Goal: Task Accomplishment & Management: Use online tool/utility

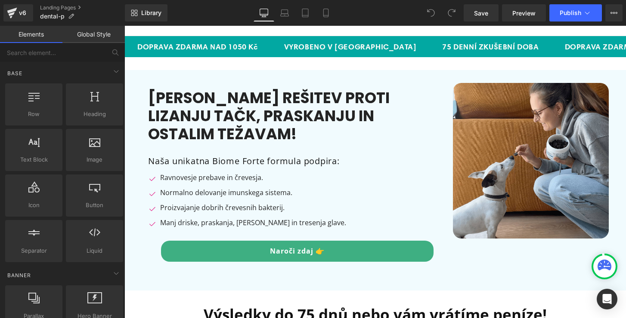
scroll to position [31, 0]
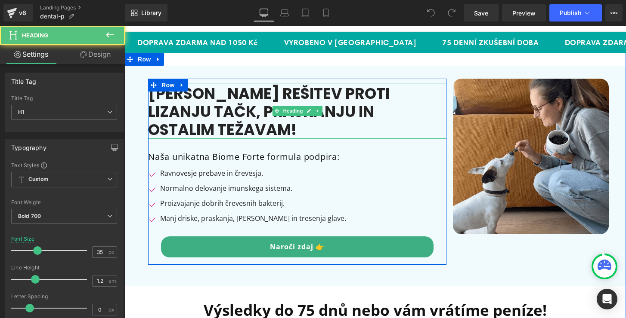
click at [278, 100] on h1 "[PERSON_NAME] rešitev proti lizanju tačk, praskanju in ostalim težavam!" at bounding box center [286, 112] width 277 height 54
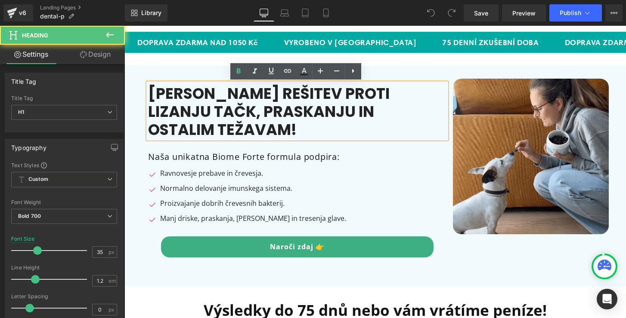
click at [230, 137] on h1 "[PERSON_NAME] rešitev proti lizanju tačk, praskanju in ostalim težavam!" at bounding box center [286, 112] width 277 height 54
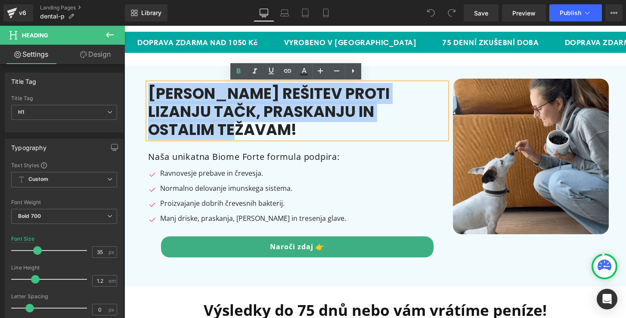
drag, startPoint x: 230, startPoint y: 137, endPoint x: 146, endPoint y: 92, distance: 95.1
click at [148, 92] on h1 "[PERSON_NAME] rešitev proti lizanju tačk, praskanju in ostalim težavam!" at bounding box center [286, 112] width 277 height 54
paste div
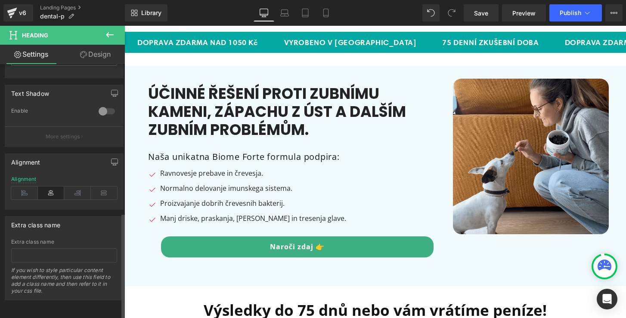
scroll to position [355, 0]
click at [51, 187] on icon at bounding box center [51, 193] width 27 height 13
click at [104, 187] on icon at bounding box center [104, 193] width 27 height 13
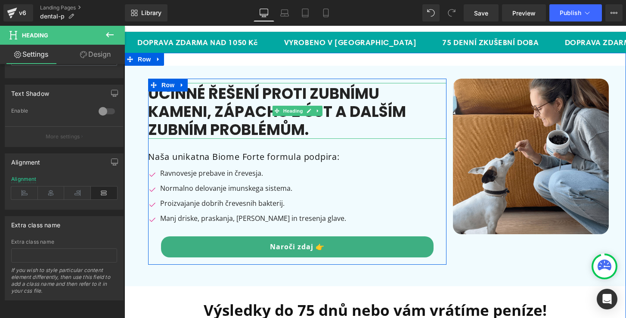
click at [168, 126] on h1 "Účinné řešení proti zubnímu kameni, zápachu z úst a dalším zubním problémům." at bounding box center [286, 112] width 277 height 54
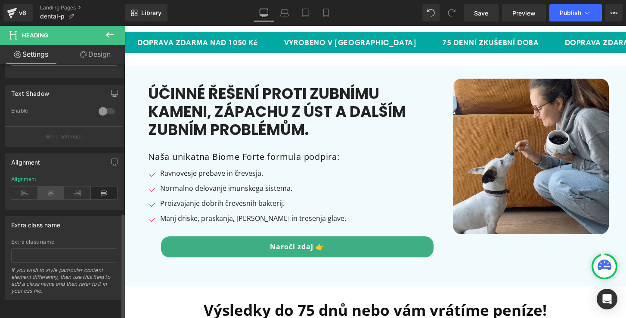
click at [58, 187] on icon at bounding box center [51, 193] width 27 height 13
click at [52, 189] on icon at bounding box center [51, 193] width 27 height 13
click at [195, 125] on h1 "Účinné řešení proti zubnímu kameni, zápachu z úst a dalším zubním problémům." at bounding box center [286, 112] width 277 height 54
click at [75, 188] on icon at bounding box center [77, 193] width 27 height 13
click at [174, 113] on h1 "Účinné řešení proti zubnímu kameni, zápachu z úst a dalším zubním problémům." at bounding box center [286, 112] width 277 height 54
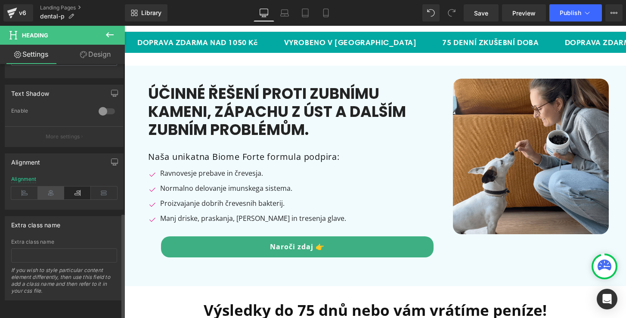
click at [47, 187] on icon at bounding box center [51, 193] width 27 height 13
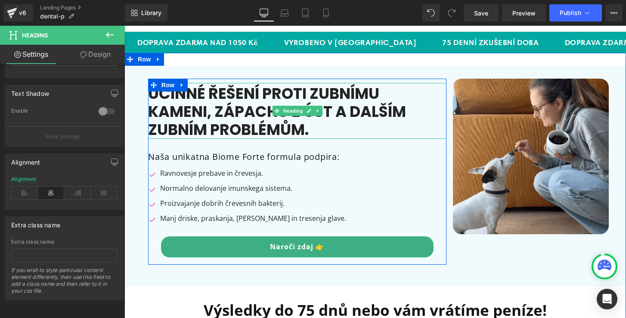
click at [172, 126] on h1 "Účinné řešení proti zubnímu kameni, zápachu z úst a dalším zubním problémům." at bounding box center [286, 112] width 277 height 54
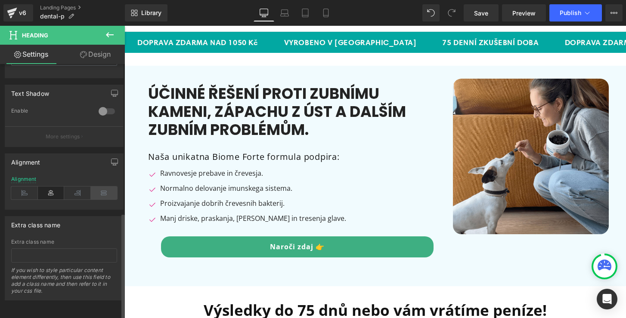
click at [100, 189] on icon at bounding box center [104, 193] width 27 height 13
click at [203, 119] on h1 "Účinné řešení proti zubnímu kameni, zápachu z úst a dalším zubním problémům." at bounding box center [286, 112] width 277 height 54
click at [25, 188] on icon at bounding box center [24, 193] width 27 height 13
click at [42, 190] on icon at bounding box center [51, 193] width 27 height 13
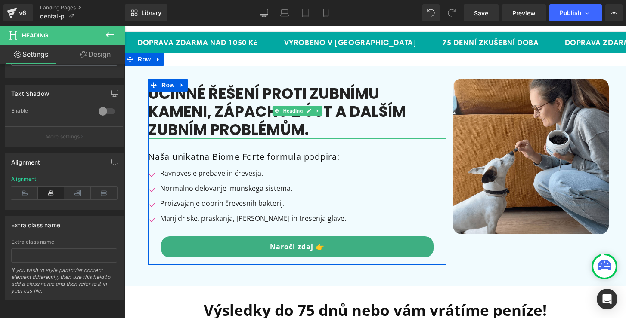
click at [179, 102] on h1 "Účinné řešení proti zubnímu kameni, zápachu z úst a dalším zubním problémům." at bounding box center [286, 112] width 277 height 54
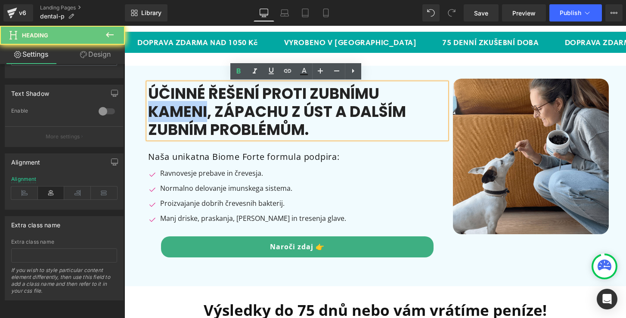
click at [179, 102] on h1 "Účinné řešení proti zubnímu kameni, zápachu z úst a dalším zubním problémům." at bounding box center [286, 112] width 277 height 54
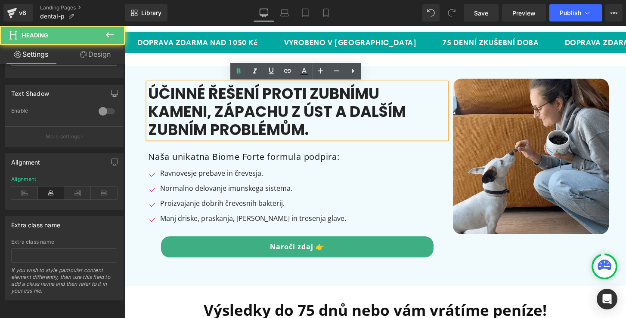
click at [269, 104] on h1 "Účinné řešení proti zubnímu kameni, zápachu z úst a dalším zubním problémům." at bounding box center [286, 112] width 277 height 54
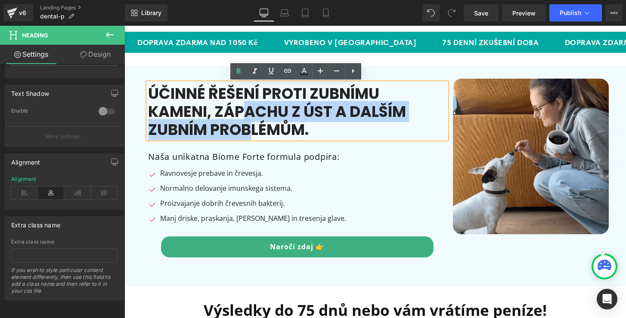
click at [246, 119] on h1 "Účinné řešení proti zubnímu kameni, zápachu z úst a dalším zubním problémům." at bounding box center [286, 112] width 277 height 54
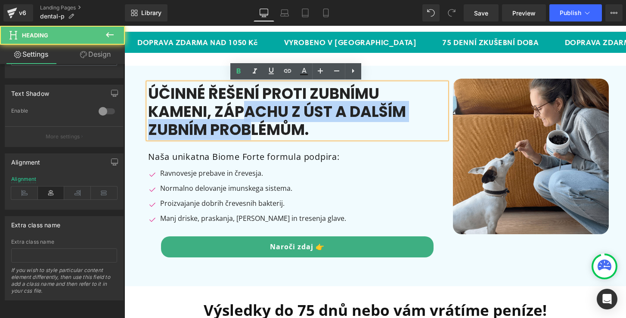
click at [246, 119] on h1 "Účinné řešení proti zubnímu kameni, zápachu z úst a dalším zubním problémům." at bounding box center [286, 112] width 277 height 54
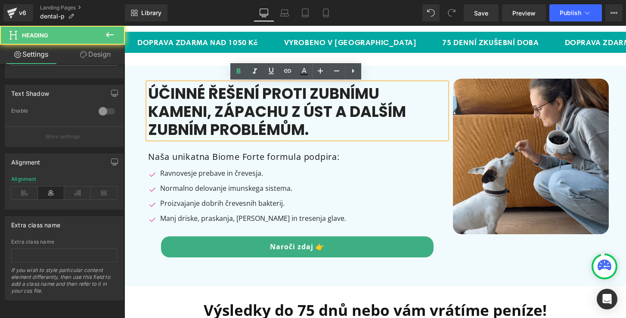
click at [303, 125] on h1 "Účinné řešení proti zubnímu kameni, zápachu z úst a dalším zubním problémům." at bounding box center [286, 112] width 277 height 54
click at [354, 74] on icon at bounding box center [353, 71] width 10 height 10
click at [326, 121] on h1 "Účinné řešení proti zubnímu kameni, zápachu z úst a dalším zubním problémům." at bounding box center [286, 112] width 277 height 54
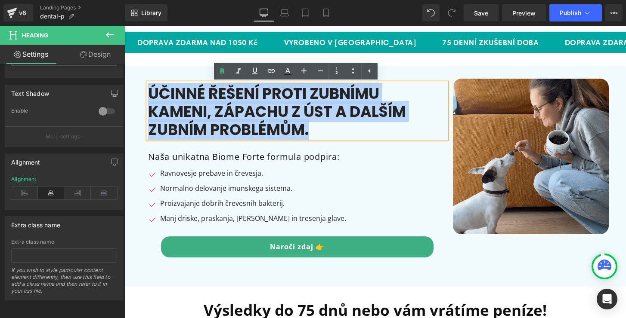
drag, startPoint x: 326, startPoint y: 121, endPoint x: 140, endPoint y: 80, distance: 190.8
click at [142, 80] on div "Účinné řešení proti zubnímu kameni, zápachu z úst a dalším zubním problémům. He…" at bounding box center [297, 176] width 311 height 195
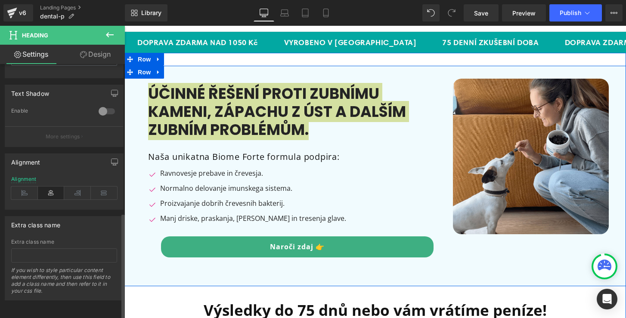
click at [51, 189] on icon at bounding box center [51, 193] width 27 height 13
click at [97, 56] on link "Design" at bounding box center [95, 54] width 62 height 19
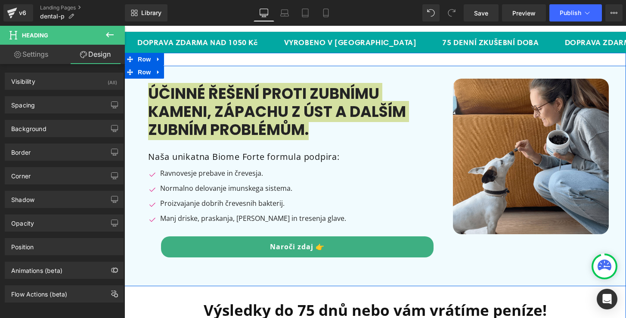
click at [35, 49] on link "Settings" at bounding box center [31, 54] width 62 height 19
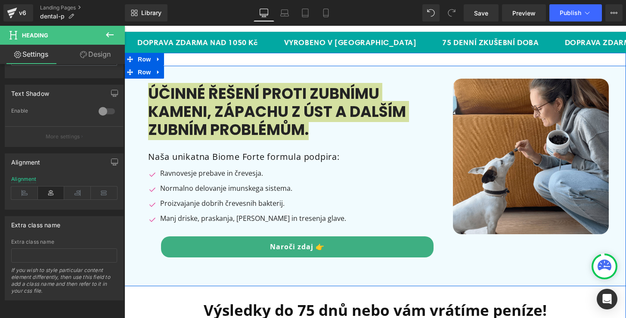
scroll to position [355, 0]
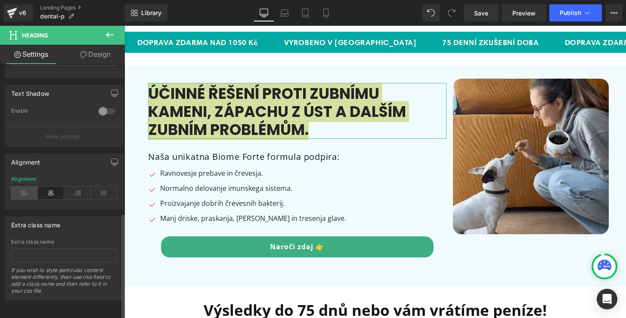
click at [25, 191] on icon at bounding box center [24, 193] width 27 height 13
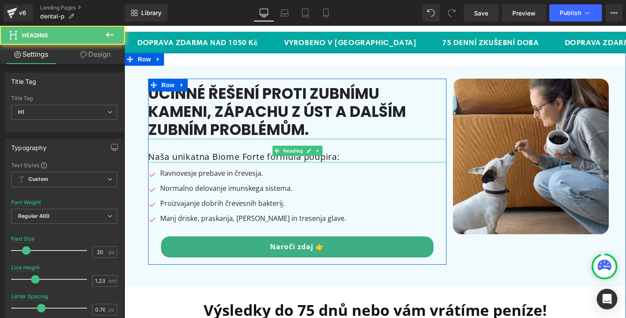
click at [269, 157] on h1 "Naša unikatna Biome Forte formula podpira:" at bounding box center [297, 157] width 298 height 11
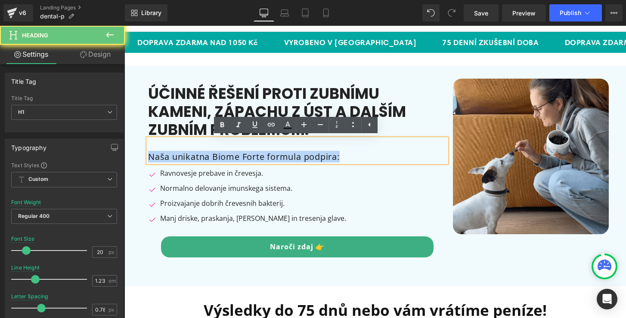
click at [269, 157] on h1 "Naša unikatna Biome Forte formula podpira:" at bounding box center [297, 157] width 298 height 11
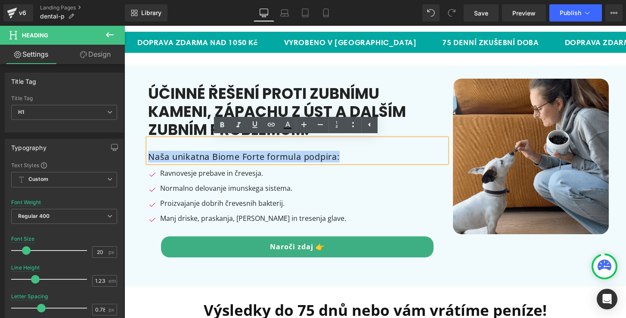
paste div
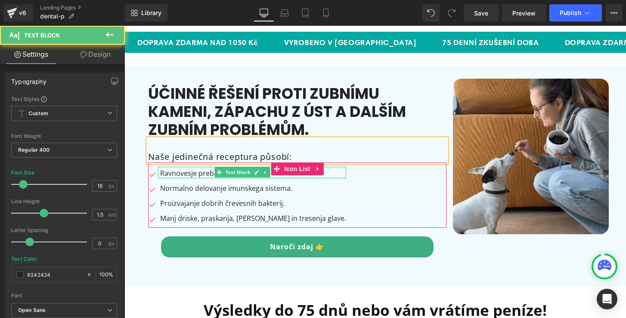
click at [193, 175] on p "Ravnovesje prebave in črevesja." at bounding box center [253, 173] width 186 height 10
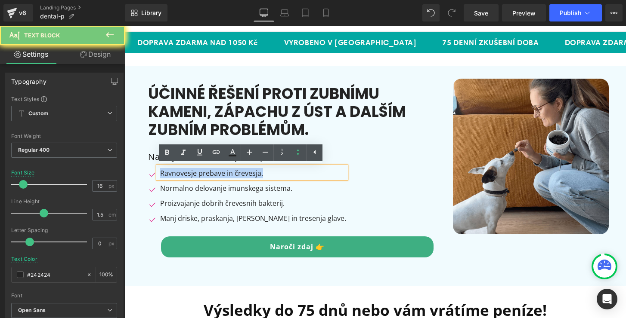
click at [193, 175] on p "Ravnovesje prebave in črevesja." at bounding box center [253, 173] width 186 height 10
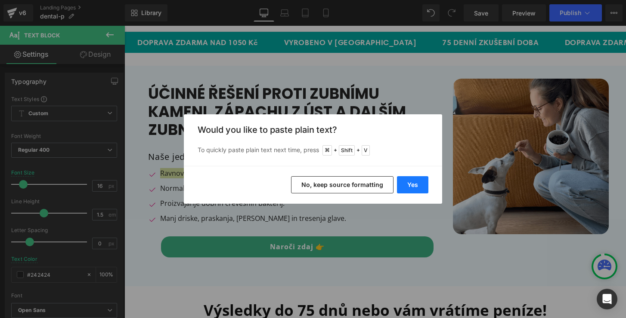
click at [423, 185] on button "Yes" at bounding box center [412, 184] width 31 height 17
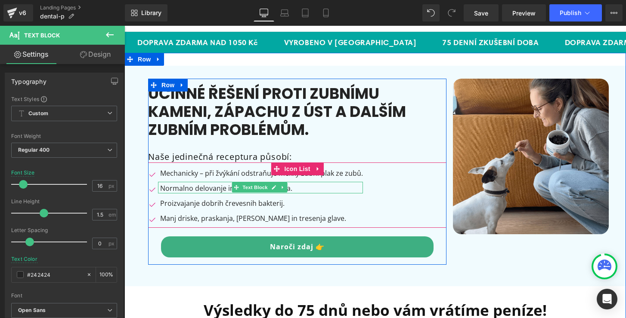
click at [226, 189] on p "Normalno delovanje imunskega sistema." at bounding box center [261, 188] width 203 height 10
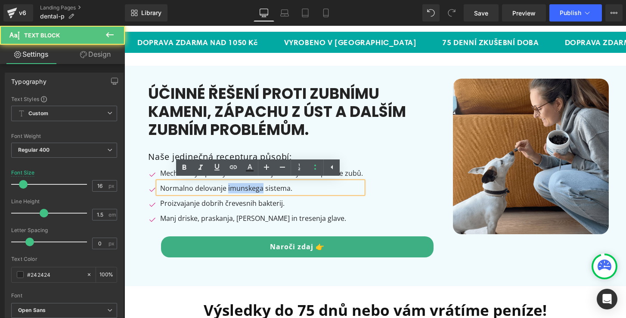
click at [226, 189] on p "Normalno delovanje imunskega sistema." at bounding box center [261, 188] width 203 height 10
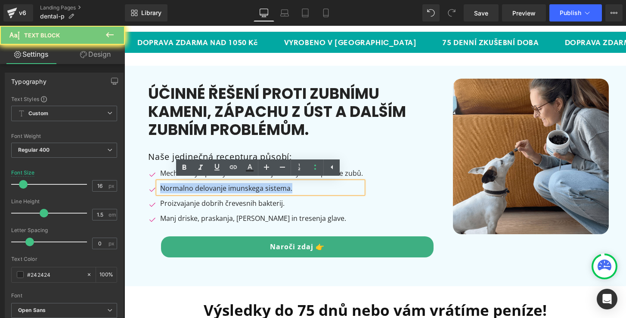
click at [226, 189] on p "Normalno delovanje imunskega sistema." at bounding box center [261, 188] width 203 height 10
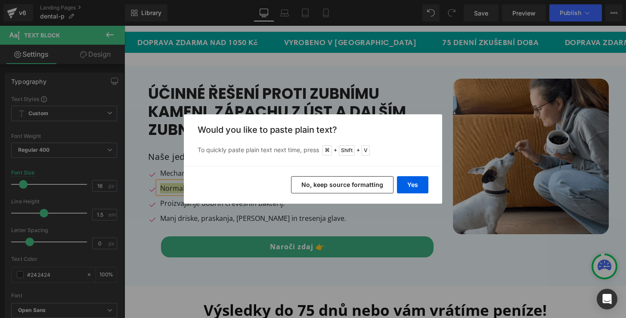
click at [417, 176] on div "Yes No, keep source formatting" at bounding box center [313, 185] width 258 height 38
click at [412, 182] on button "Yes" at bounding box center [412, 184] width 31 height 17
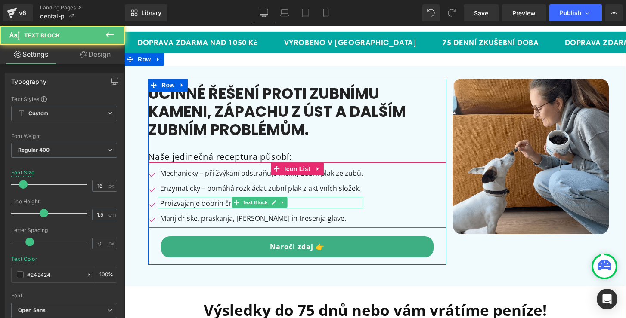
click at [212, 201] on p "Proizvajanje dobrih črevesnih bakterij." at bounding box center [261, 203] width 203 height 10
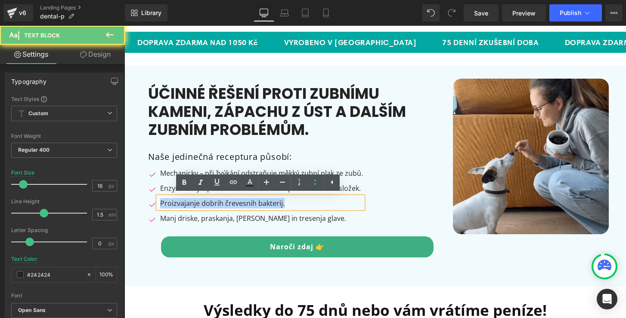
click at [212, 201] on p "Proizvajanje dobrih črevesnih bakterij." at bounding box center [261, 203] width 203 height 10
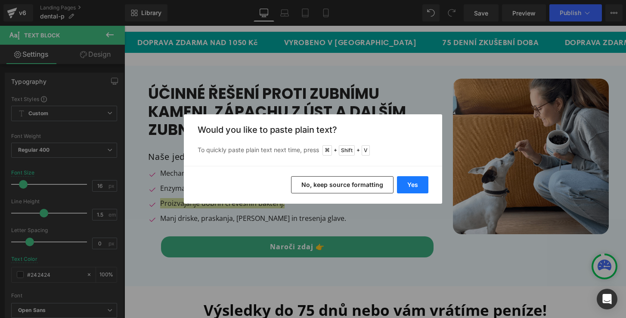
click at [409, 191] on button "Yes" at bounding box center [412, 184] width 31 height 17
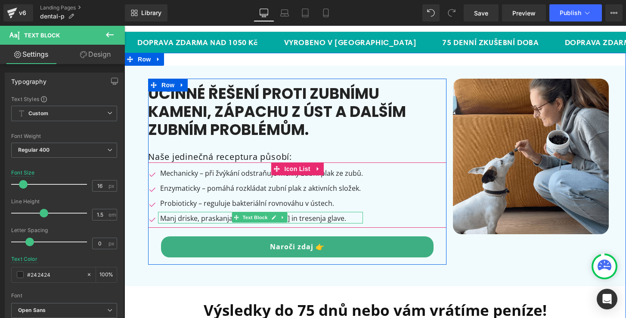
click at [207, 218] on p "Manj driske, praskanja, [PERSON_NAME] in tresenja glave." at bounding box center [261, 218] width 203 height 10
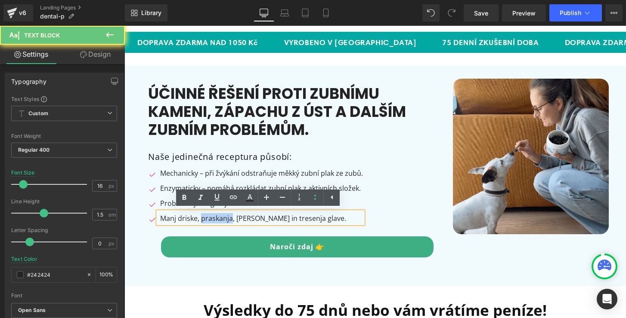
click at [207, 218] on p "Manj driske, praskanja, [PERSON_NAME] in tresenja glave." at bounding box center [261, 218] width 203 height 10
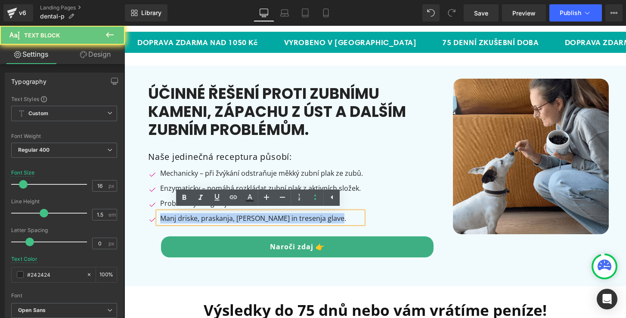
click at [207, 218] on p "Manj driske, praskanja, [PERSON_NAME] in tresenja glave." at bounding box center [261, 218] width 203 height 10
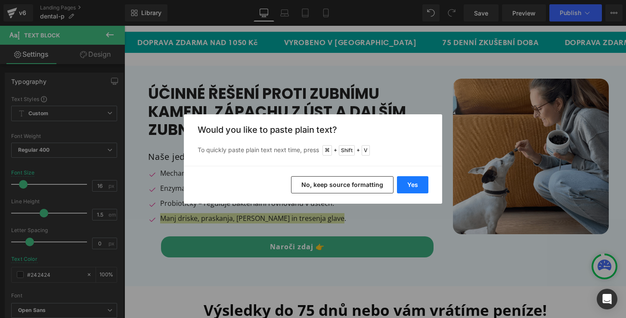
click at [409, 185] on button "Yes" at bounding box center [412, 184] width 31 height 17
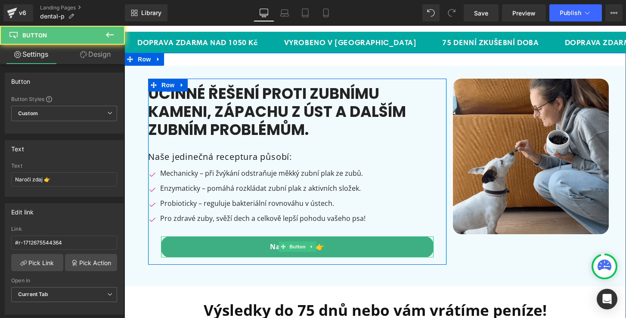
click at [269, 248] on link "Naroči zdaj 👉" at bounding box center [297, 247] width 272 height 21
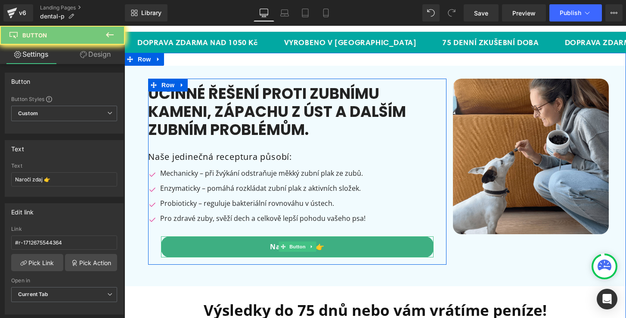
click at [269, 248] on link "Naroči zdaj 👉" at bounding box center [297, 247] width 272 height 21
click at [270, 246] on link "Naroči zdaj 👉" at bounding box center [297, 247] width 272 height 21
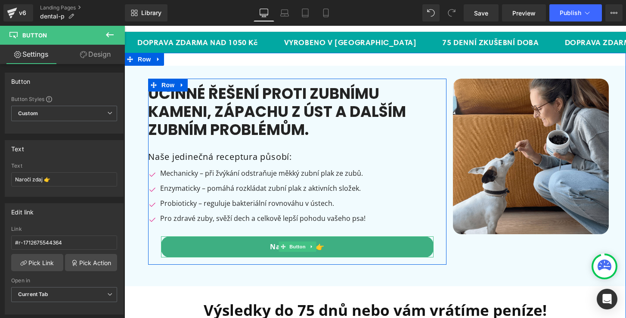
click at [270, 246] on link "Naroči zdaj 👉" at bounding box center [297, 247] width 272 height 21
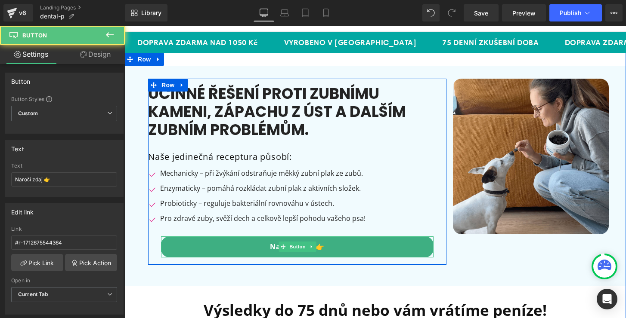
click at [270, 246] on link "Naroči zdaj 👉" at bounding box center [297, 247] width 272 height 21
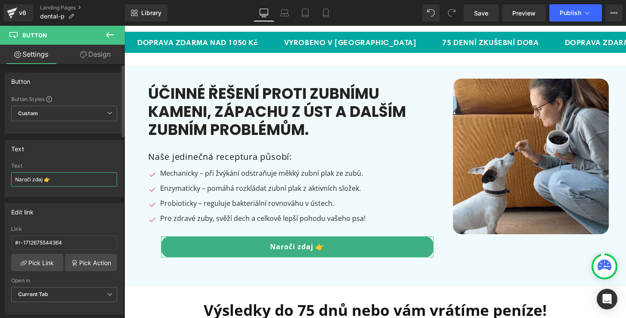
click at [56, 179] on input "Naroči zdaj 👉" at bounding box center [64, 180] width 106 height 14
type input "Objednejte si nyní 👉"
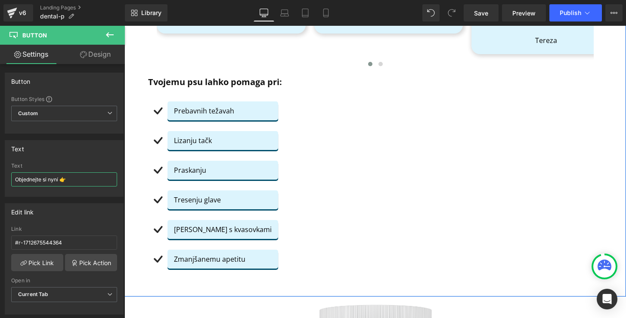
scroll to position [550, 0]
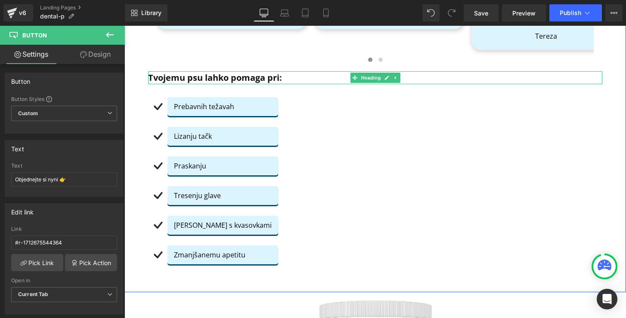
click at [214, 74] on b "Tvojemu psu lahko pomaga pri:" at bounding box center [215, 78] width 134 height 12
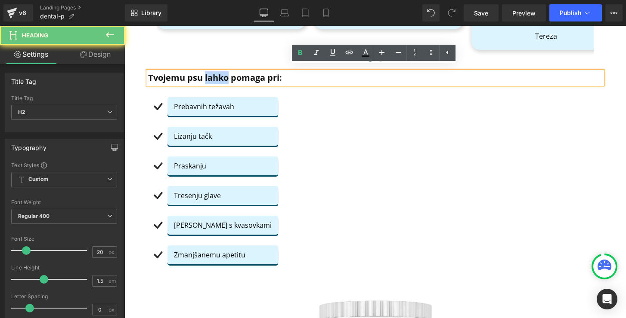
click at [214, 74] on b "Tvojemu psu lahko pomaga pri:" at bounding box center [215, 78] width 134 height 12
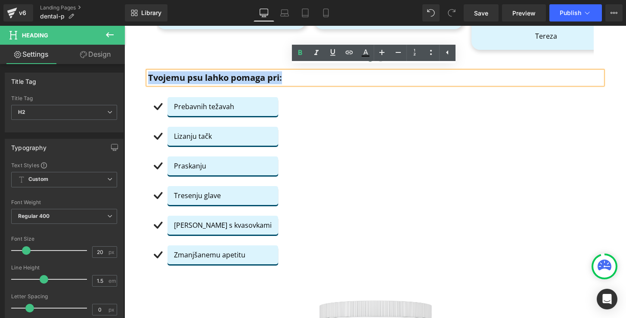
paste div
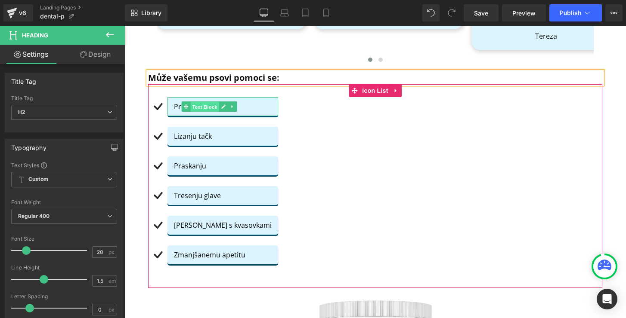
click at [195, 102] on span "Text Block" at bounding box center [204, 107] width 28 height 10
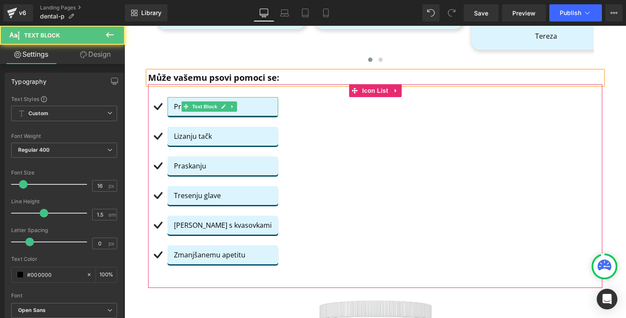
click at [175, 102] on p "Prebavnih težavah" at bounding box center [223, 107] width 98 height 10
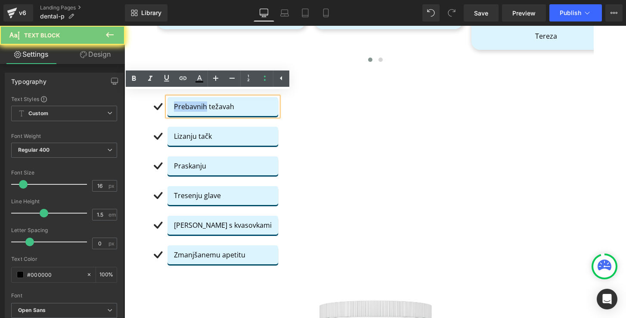
click at [175, 102] on p "Prebavnih težavah" at bounding box center [223, 107] width 98 height 10
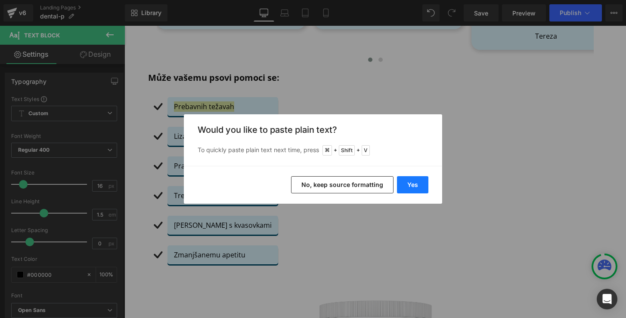
click at [417, 183] on button "Yes" at bounding box center [412, 184] width 31 height 17
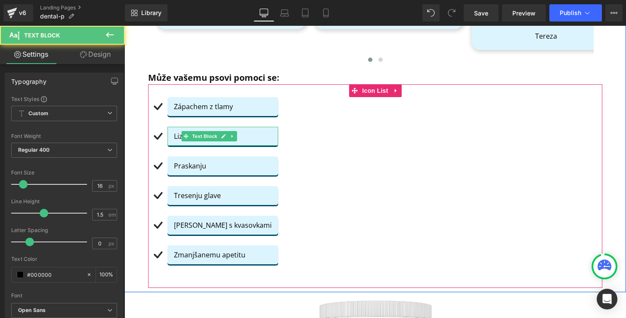
click at [178, 133] on p "Lizanju tačk" at bounding box center [223, 136] width 98 height 10
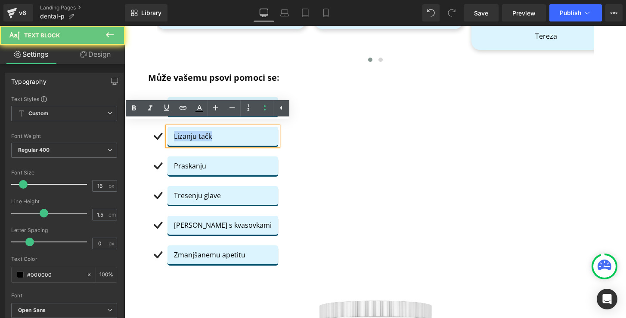
click at [178, 133] on p "Lizanju tačk" at bounding box center [223, 136] width 98 height 10
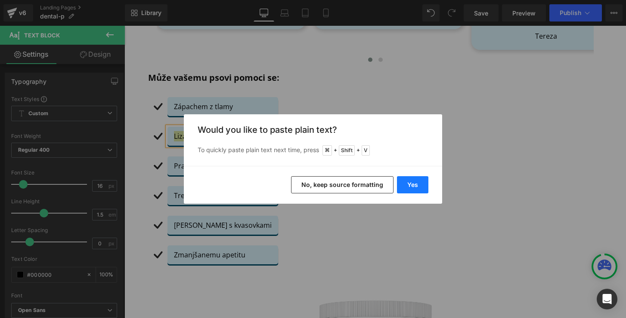
click at [410, 180] on button "Yes" at bounding box center [412, 184] width 31 height 17
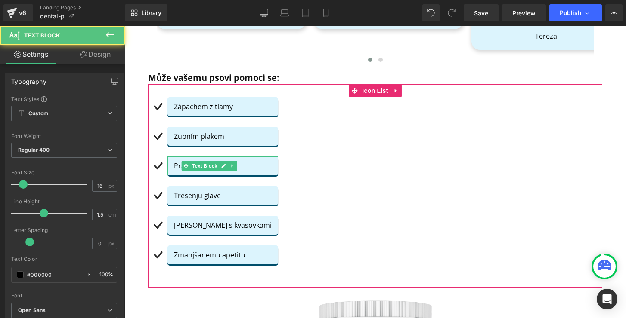
click at [174, 161] on p "Praskanju" at bounding box center [223, 166] width 98 height 10
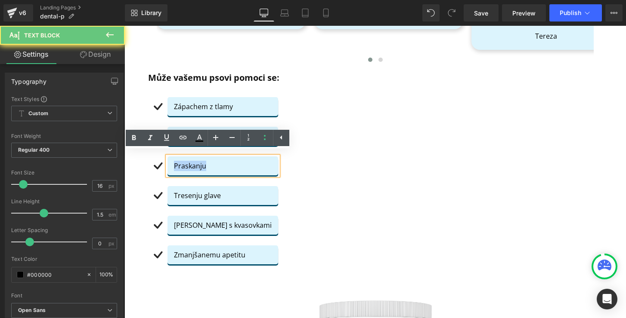
click at [174, 161] on p "Praskanju" at bounding box center [223, 166] width 98 height 10
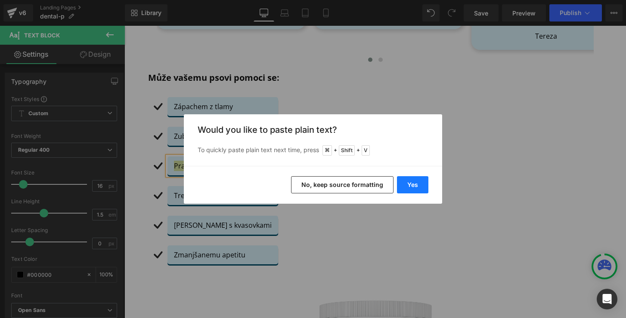
click at [407, 186] on button "Yes" at bounding box center [412, 184] width 31 height 17
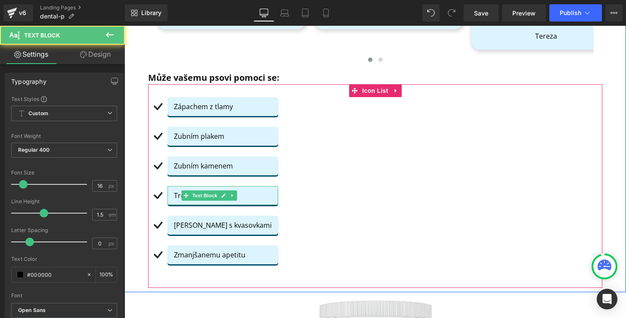
click at [174, 191] on p "Tresenju glave" at bounding box center [223, 196] width 98 height 10
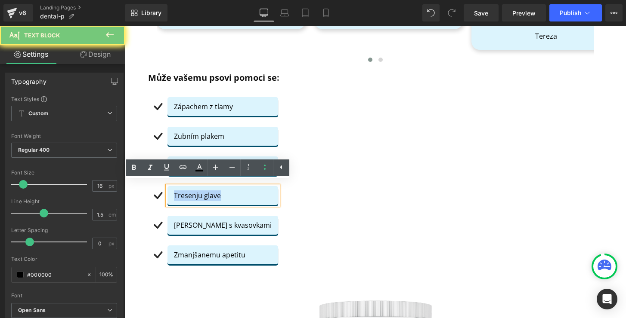
click at [174, 191] on p "Tresenju glave" at bounding box center [223, 196] width 98 height 10
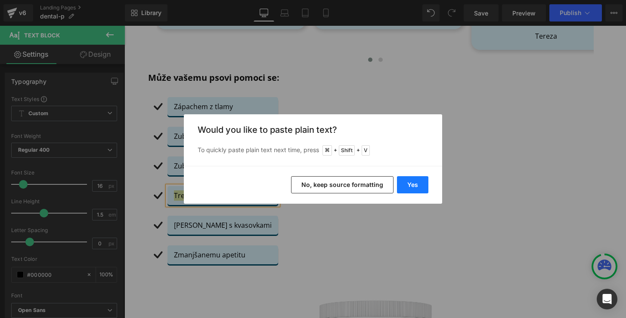
click at [407, 187] on button "Yes" at bounding box center [412, 184] width 31 height 17
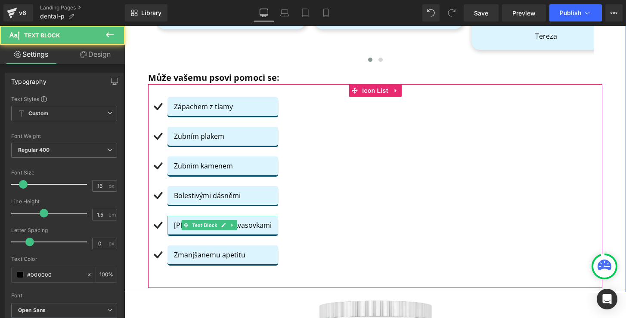
click at [174, 220] on p "[PERSON_NAME] s kvasovkami" at bounding box center [223, 225] width 98 height 10
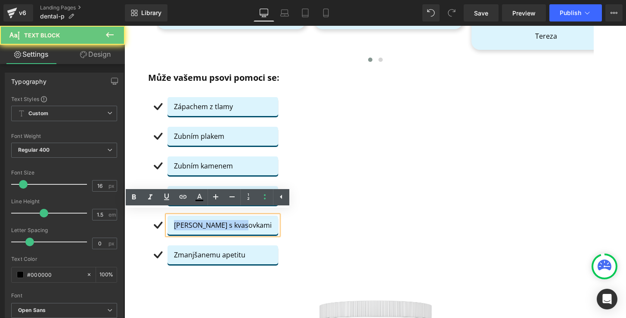
click at [174, 220] on p "[PERSON_NAME] s kvasovkami" at bounding box center [223, 225] width 98 height 10
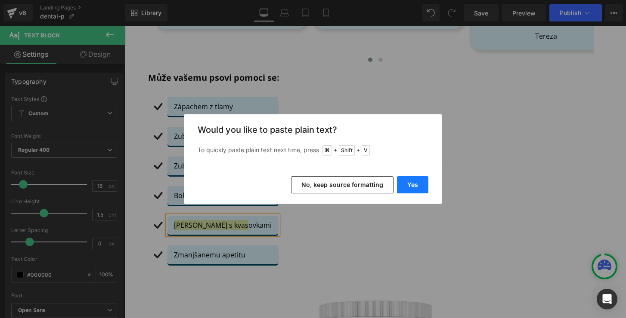
click at [404, 182] on button "Yes" at bounding box center [412, 184] width 31 height 17
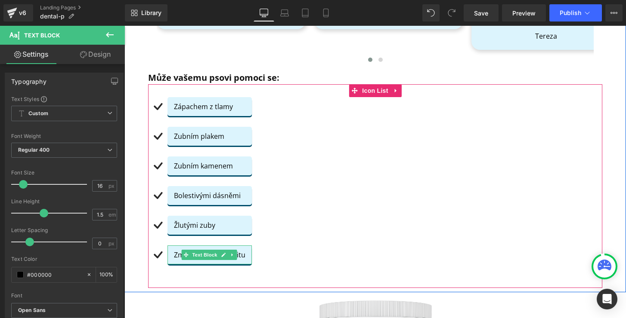
click at [176, 250] on p "Zmanjšanemu apetitu" at bounding box center [209, 255] width 71 height 10
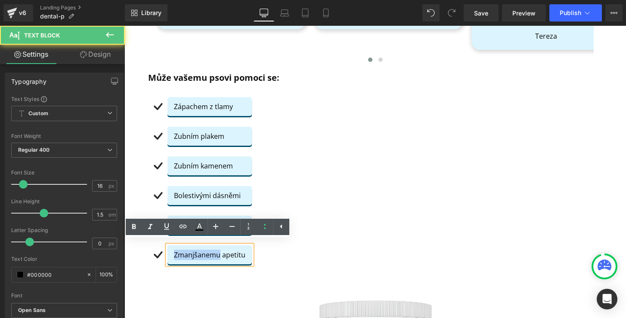
click at [176, 250] on p "Zmanjšanemu apetitu" at bounding box center [209, 255] width 71 height 10
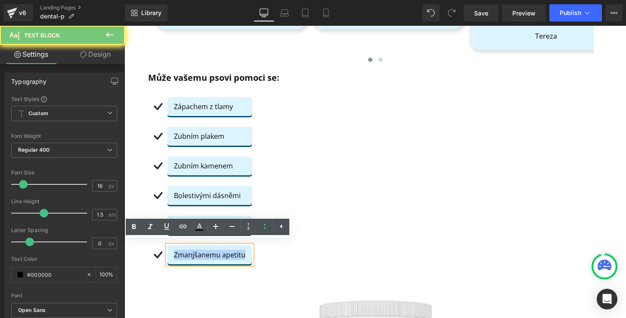
click at [176, 250] on p "Zmanjšanemu apetitu" at bounding box center [209, 255] width 71 height 10
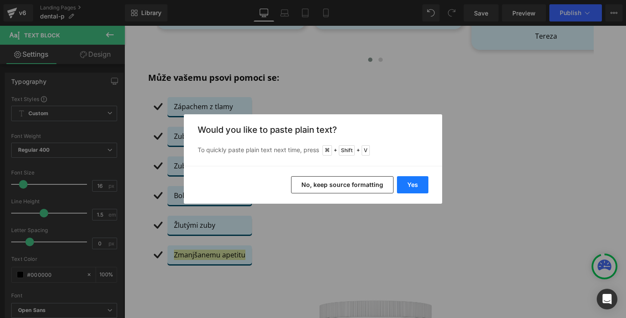
drag, startPoint x: 417, startPoint y: 182, endPoint x: 292, endPoint y: 156, distance: 127.0
click at [417, 182] on button "Yes" at bounding box center [412, 184] width 31 height 17
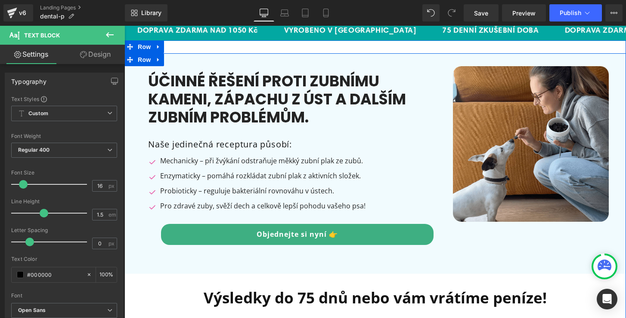
scroll to position [46, 0]
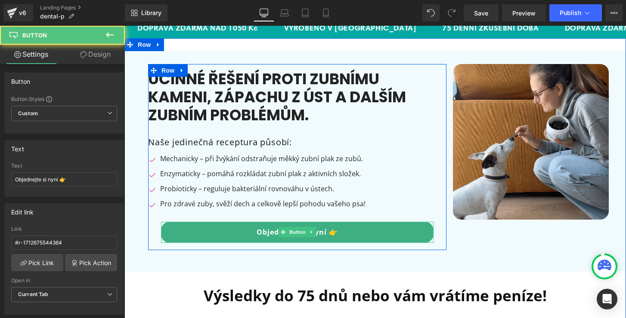
click at [197, 226] on link "Objednejte si nyní 👉" at bounding box center [297, 232] width 272 height 21
click at [190, 225] on link "Objednejte si nyní 👉" at bounding box center [297, 232] width 272 height 21
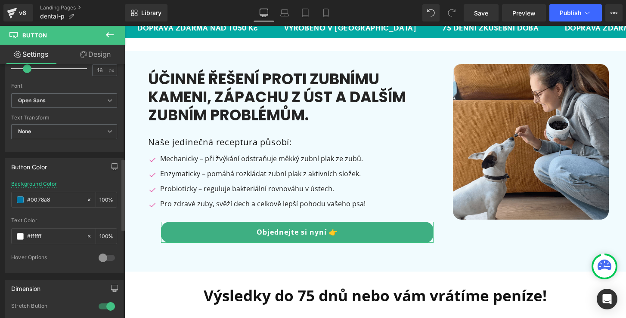
scroll to position [331, 0]
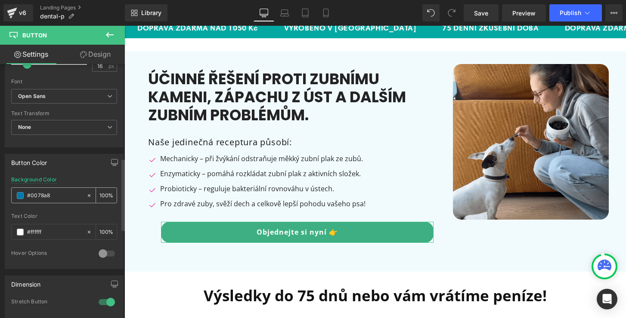
click at [59, 196] on input "#0078a8" at bounding box center [54, 195] width 55 height 9
click at [66, 194] on input "#0078a8" at bounding box center [54, 195] width 55 height 9
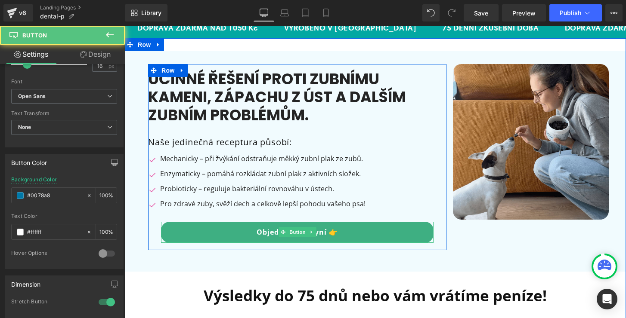
click at [233, 229] on link "Objednejte si nyní 👉" at bounding box center [297, 232] width 272 height 21
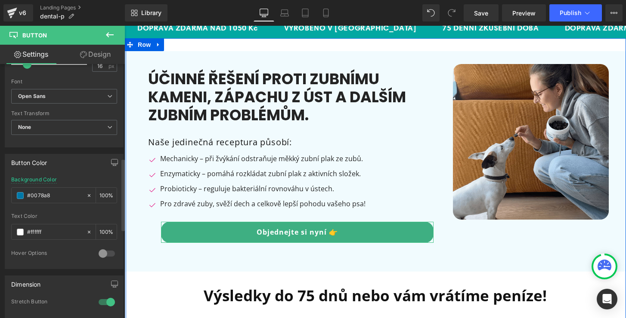
click at [72, 215] on div "Text Color" at bounding box center [64, 216] width 106 height 6
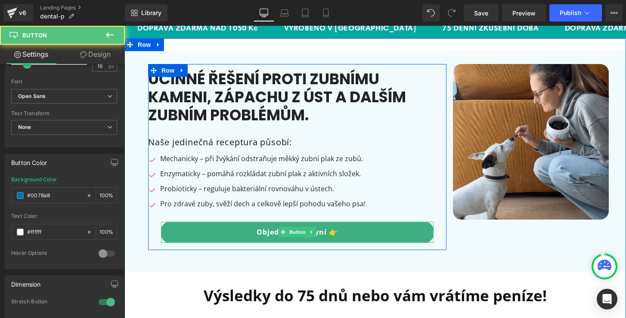
click at [259, 235] on link "Objednejte si nyní 👉" at bounding box center [297, 232] width 272 height 21
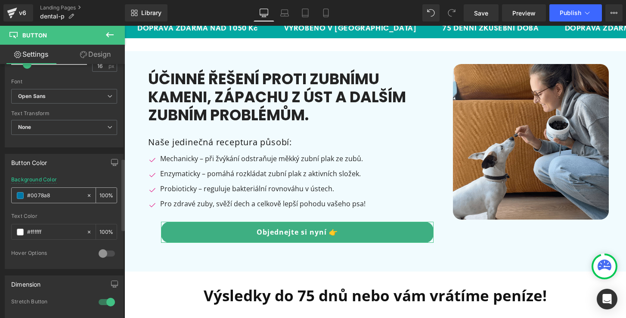
click at [49, 198] on input "#0078a8" at bounding box center [54, 195] width 55 height 9
click at [33, 192] on input "#0078a8" at bounding box center [54, 195] width 55 height 9
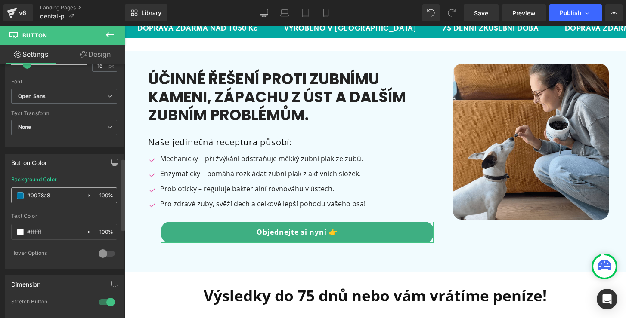
click at [33, 192] on input "#0078a8" at bounding box center [54, 195] width 55 height 9
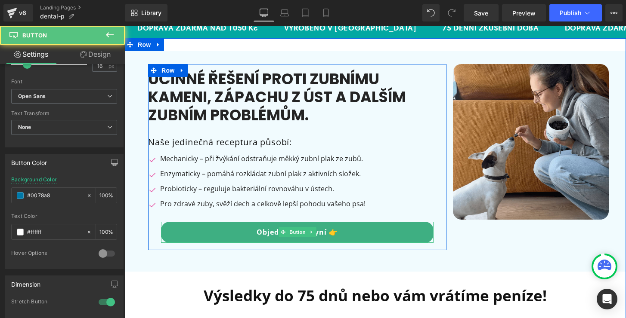
click at [261, 228] on link "Objednejte si nyní 👉" at bounding box center [297, 232] width 272 height 21
click at [292, 231] on span "Button" at bounding box center [297, 232] width 20 height 10
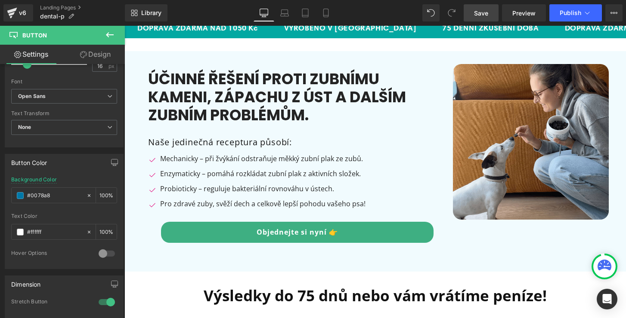
click at [478, 17] on span "Save" at bounding box center [481, 13] width 14 height 9
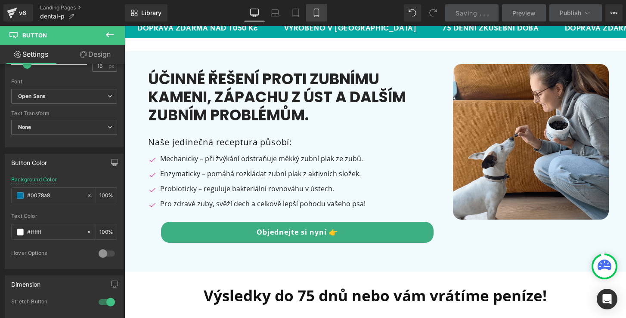
click at [318, 11] on icon at bounding box center [316, 13] width 9 height 9
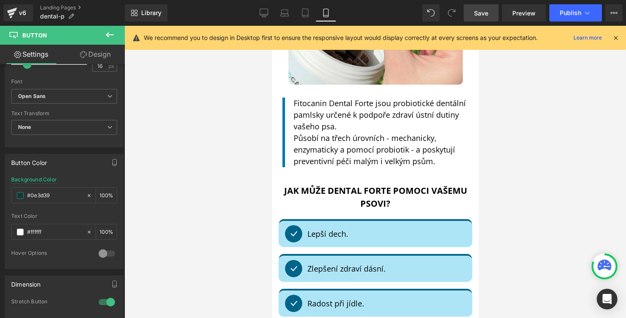
scroll to position [1278, 0]
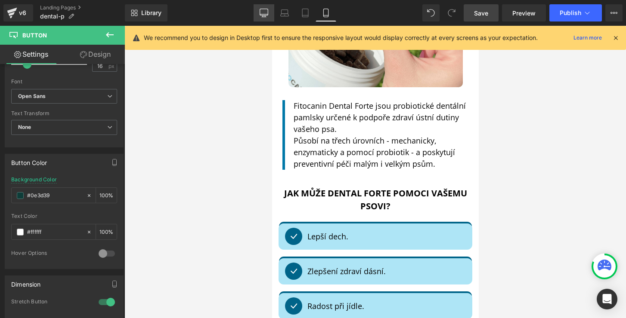
click at [263, 12] on icon at bounding box center [263, 13] width 9 height 9
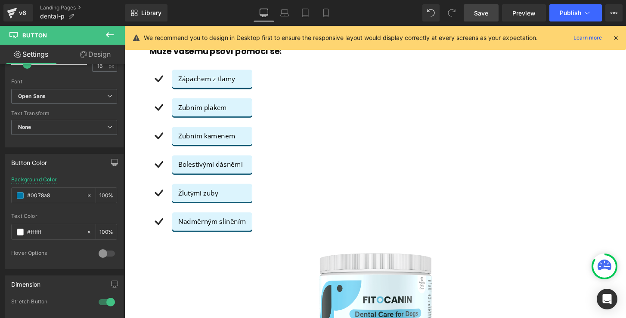
scroll to position [131, 0]
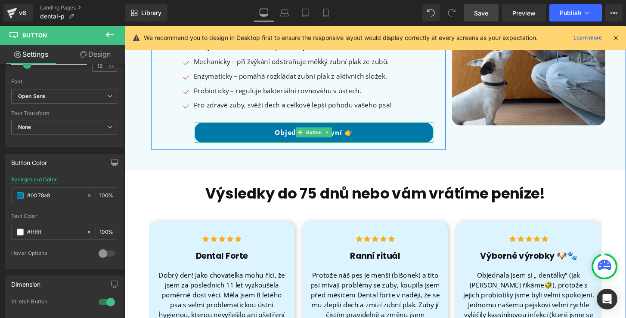
click at [289, 136] on link "Objednejte si nyní 👉" at bounding box center [321, 137] width 248 height 21
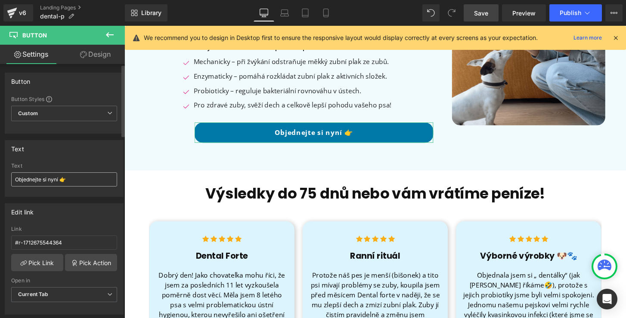
scroll to position [0, 0]
drag, startPoint x: 71, startPoint y: 179, endPoint x: 9, endPoint y: 179, distance: 62.0
click at [9, 179] on div "Objednejte si nyní 👉 Text Objednejte si nyní 👉" at bounding box center [64, 180] width 118 height 34
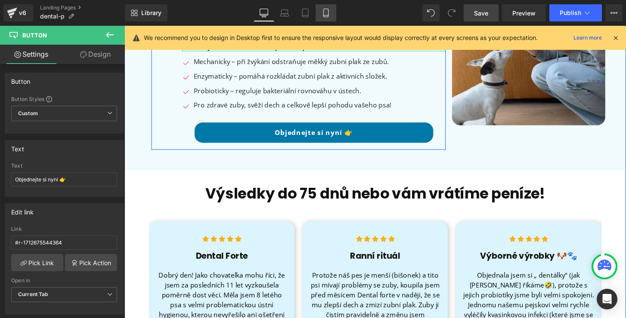
click at [324, 12] on icon at bounding box center [325, 13] width 5 height 8
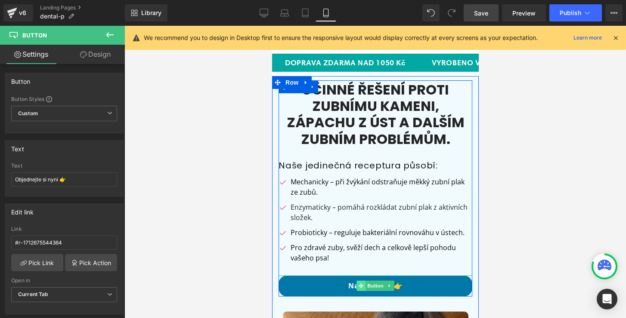
click at [363, 289] on span at bounding box center [360, 286] width 9 height 10
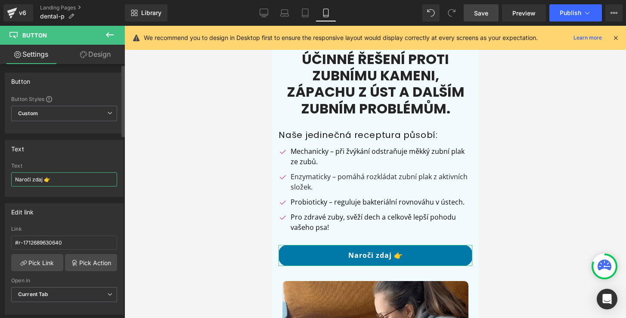
drag, startPoint x: 55, startPoint y: 180, endPoint x: 15, endPoint y: 175, distance: 39.9
click at [15, 175] on input "Naroči zdaj 👉" at bounding box center [64, 180] width 106 height 14
paste input "Objednejte si nyní"
type input "Objednejte si nyní 👉"
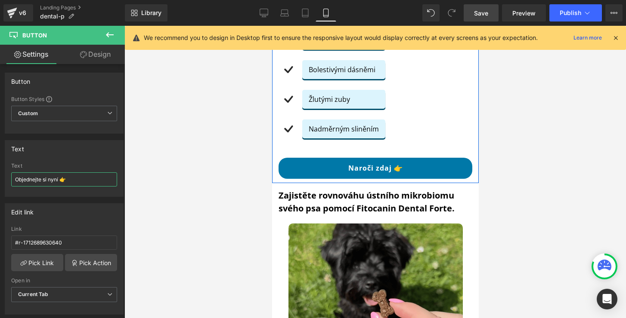
scroll to position [960, 0]
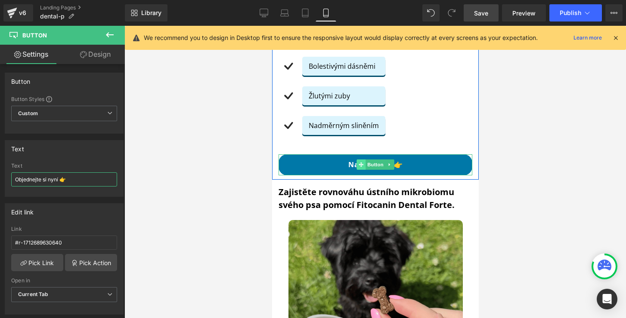
click at [356, 160] on span at bounding box center [360, 165] width 9 height 10
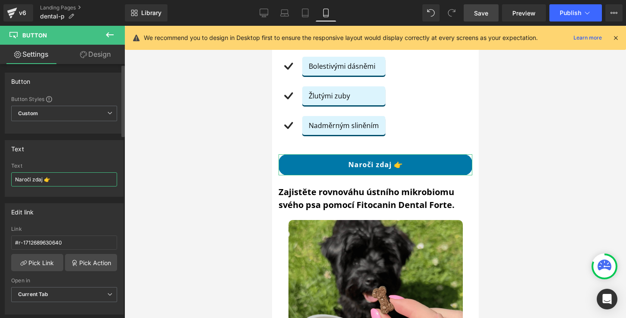
drag, startPoint x: 56, startPoint y: 182, endPoint x: 4, endPoint y: 182, distance: 51.2
click at [4, 182] on div "Text Naroči zdaj 👉 Text Naroči zdaj 👉" at bounding box center [64, 165] width 129 height 63
paste input "Objednejte si nyní"
type input "Objednejte si nyní 👉"
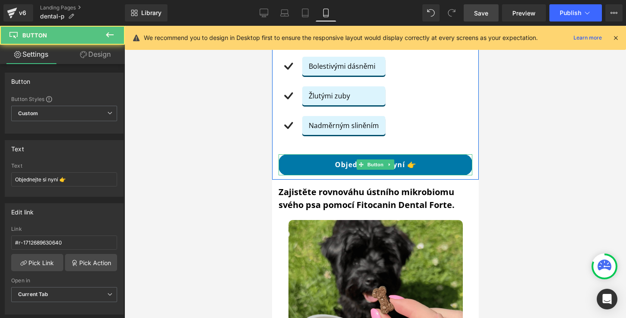
click at [294, 154] on link "Objednejte si nyní 👉" at bounding box center [375, 164] width 194 height 21
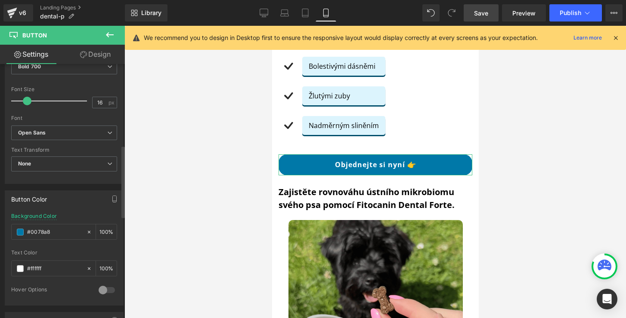
scroll to position [296, 0]
drag, startPoint x: 55, startPoint y: 226, endPoint x: 19, endPoint y: 231, distance: 35.7
click at [19, 231] on div "#0078a8" at bounding box center [49, 230] width 74 height 15
drag, startPoint x: 53, startPoint y: 228, endPoint x: 28, endPoint y: 228, distance: 25.4
click at [28, 228] on input "#0078a8" at bounding box center [54, 230] width 55 height 9
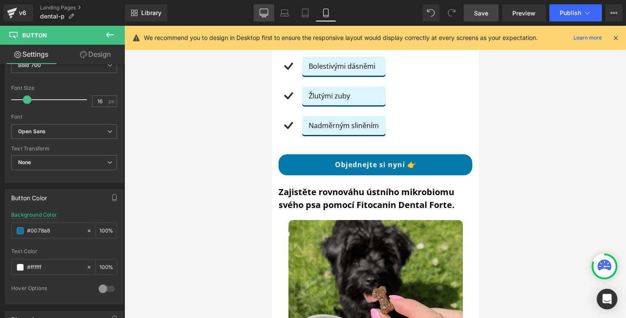
click at [269, 12] on link "Desktop" at bounding box center [263, 12] width 21 height 17
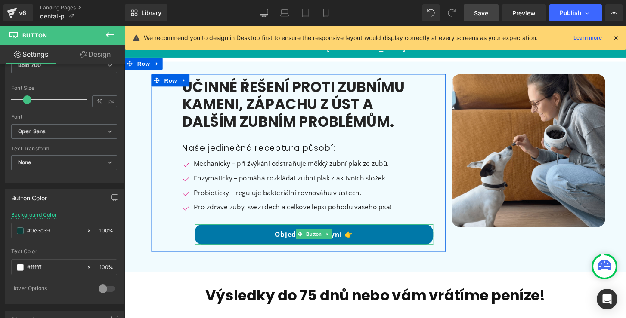
scroll to position [23, 0]
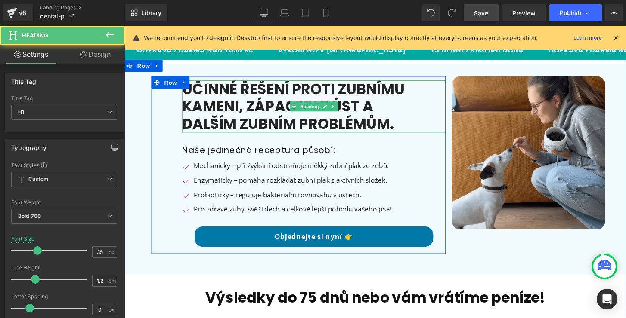
click at [219, 90] on h1 "Účinné řešení proti zubnímu kameni, zápachu z úst a dalším zubním problémům." at bounding box center [310, 110] width 252 height 54
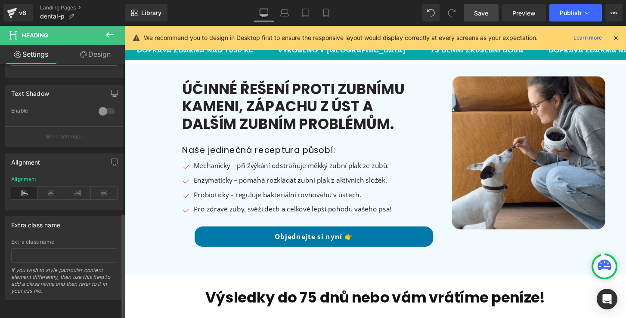
scroll to position [355, 0]
click at [47, 190] on icon at bounding box center [51, 193] width 27 height 13
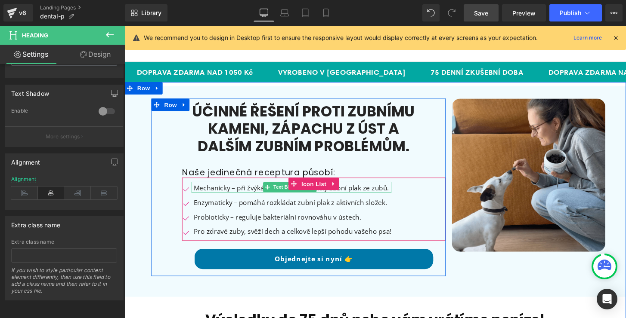
scroll to position [0, 0]
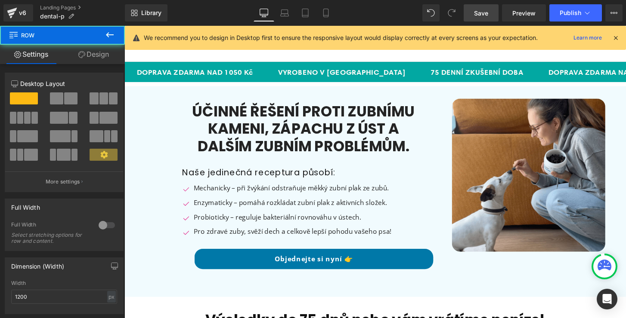
click at [326, 83] on div "DOPRAVA ZDARMA NAD 1050 Kč VYROBENO V EU 75 DENNÍ ZKUŠEBNÍ DOBA DOPRAVA ZDARMA …" at bounding box center [384, 74] width 521 height 22
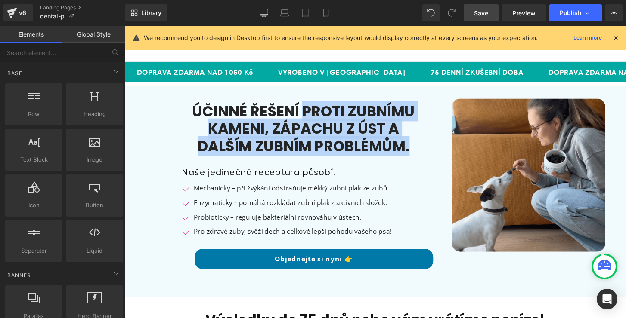
click at [308, 106] on h1 "Účinné řešení proti zubnímu kameni, zápachu z úst a dalším zubním problémům." at bounding box center [310, 133] width 252 height 54
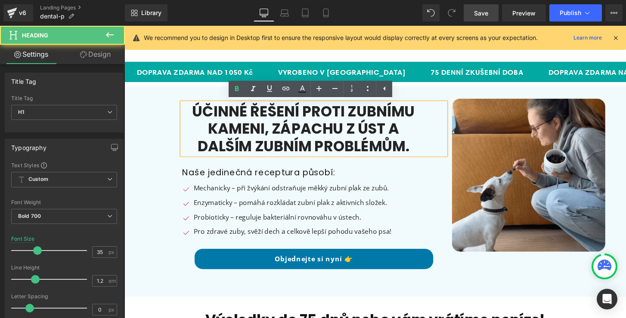
click at [219, 93] on div "Účinné řešení proti zubnímu kameni, zápachu z úst a dalším zubním problémům. He…" at bounding box center [384, 198] width 521 height 219
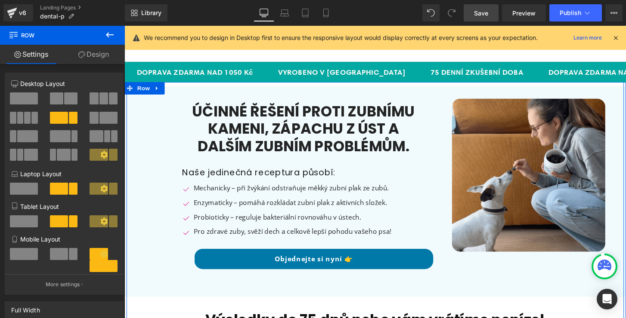
click at [187, 86] on div at bounding box center [384, 85] width 521 height 2
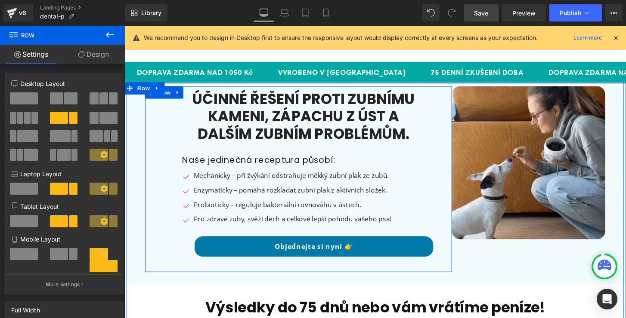
drag, startPoint x: 177, startPoint y: 96, endPoint x: 177, endPoint y: 86, distance: 10.3
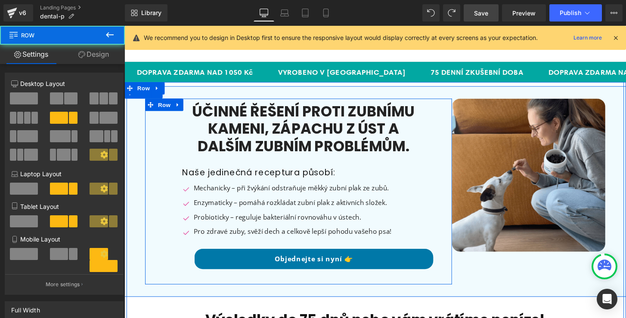
click at [269, 90] on div "Účinné řešení proti zubnímu kameni, zápachu z úst a dalším zubním problémům. He…" at bounding box center [384, 198] width 521 height 219
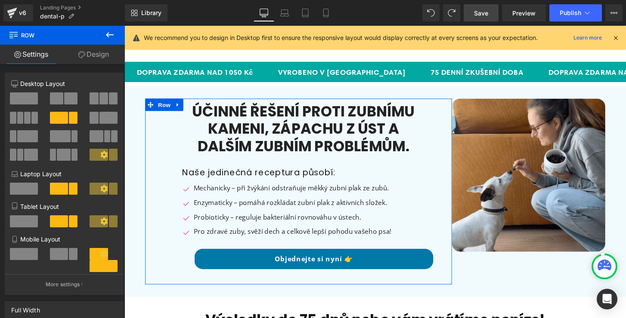
click at [239, 96] on div "Účinné řešení proti zubnímu kameni, zápachu z úst a dalším zubním problémům. He…" at bounding box center [384, 198] width 521 height 219
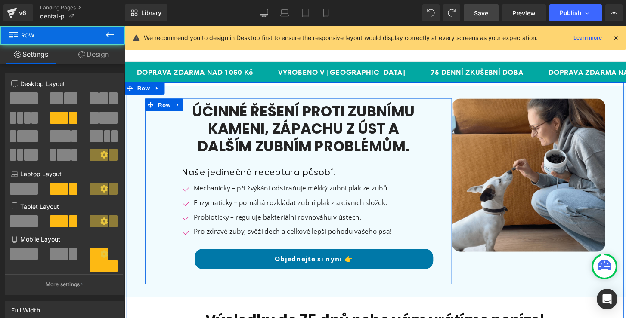
click at [204, 90] on div "Účinné řešení proti zubnímu kameni, zápachu z úst a dalším zubním problémům. He…" at bounding box center [384, 198] width 521 height 219
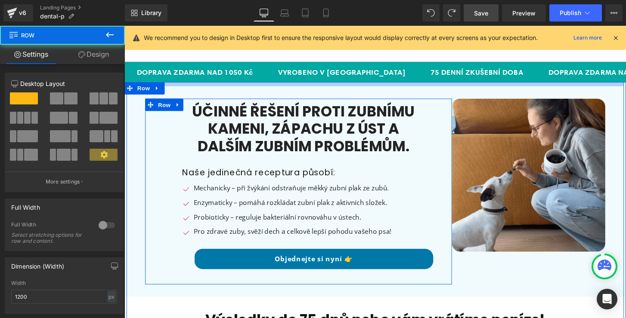
click at [200, 87] on div at bounding box center [385, 86] width 516 height 4
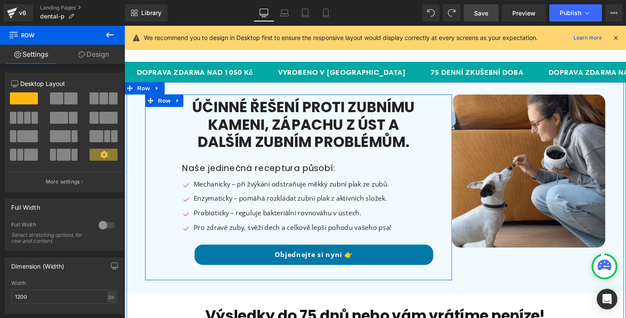
drag, startPoint x: 200, startPoint y: 87, endPoint x: 201, endPoint y: 83, distance: 4.4
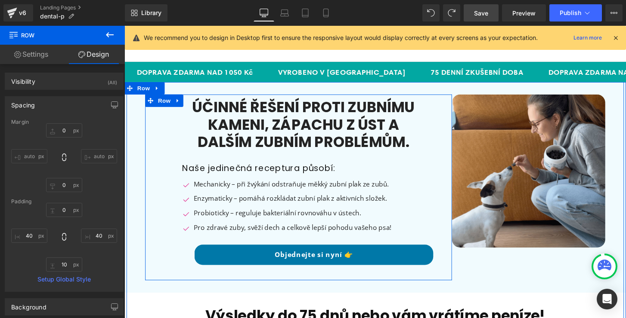
click at [230, 57] on header "Menu Úvodní stránka Všechny produkty Všechny produkty Biome Forte Dental Forte" at bounding box center [384, 44] width 521 height 37
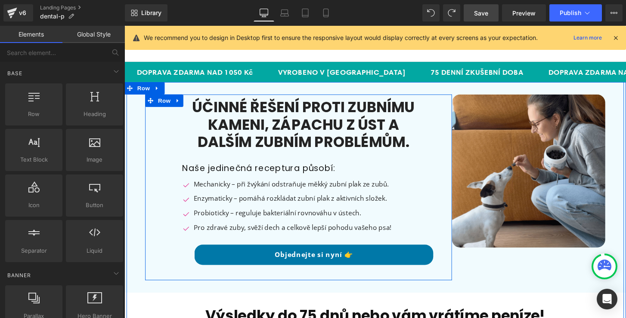
click at [184, 65] on div "DOPRAVA ZDARMA NAD 1050 Kč VYROBENO V EU 75 DENNÍ ZKUŠEBNÍ DOBA DOPRAVA ZDARMA …" at bounding box center [384, 74] width 521 height 22
click at [98, 76] on div "Base" at bounding box center [63, 73] width 121 height 17
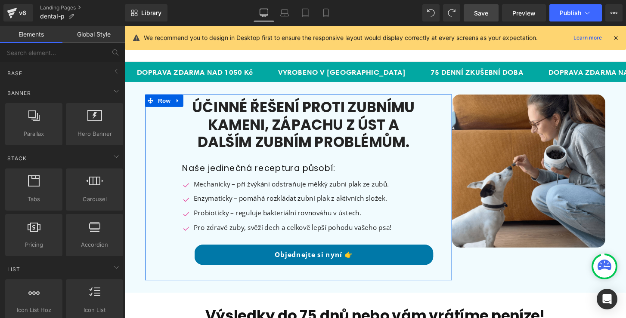
click at [139, 86] on span "Row" at bounding box center [144, 91] width 14 height 10
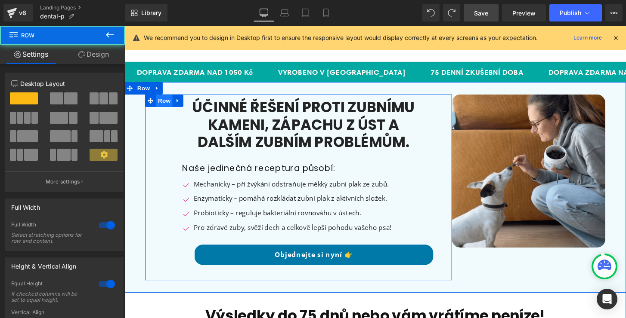
click at [163, 102] on span "Row" at bounding box center [165, 103] width 17 height 13
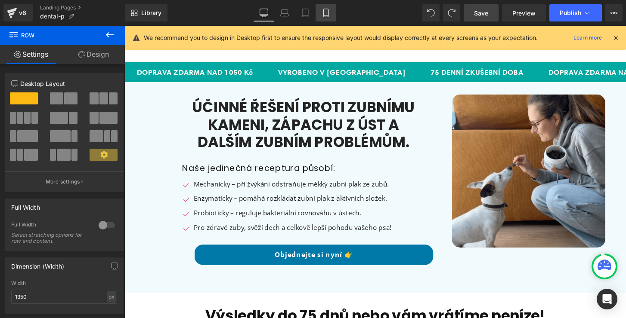
click at [327, 13] on icon at bounding box center [325, 13] width 9 height 9
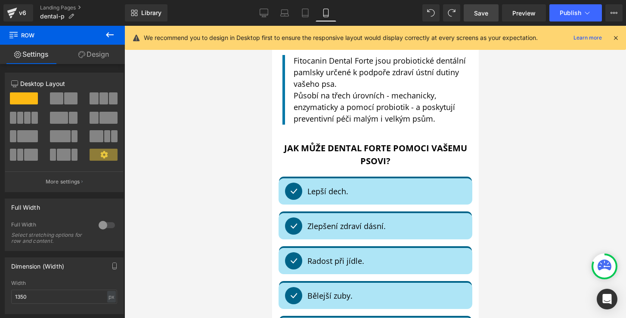
scroll to position [1321, 0]
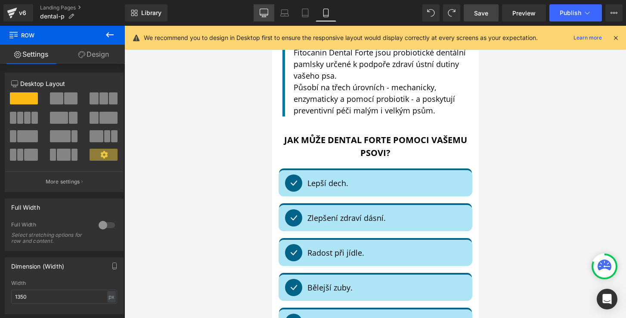
click at [255, 9] on link "Desktop" at bounding box center [263, 12] width 21 height 17
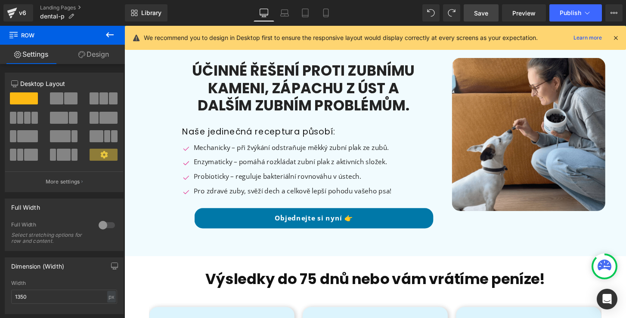
scroll to position [0, 0]
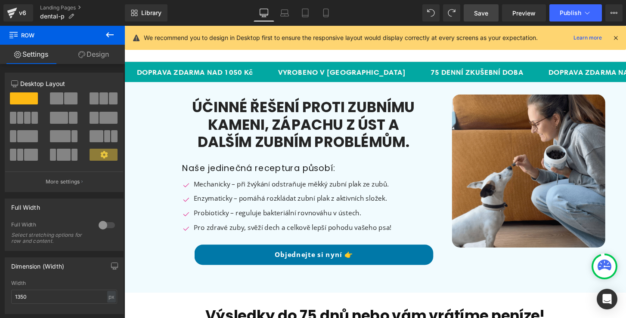
click at [473, 16] on link "Save" at bounding box center [480, 12] width 35 height 17
click at [562, 14] on span "Publish" at bounding box center [570, 12] width 22 height 7
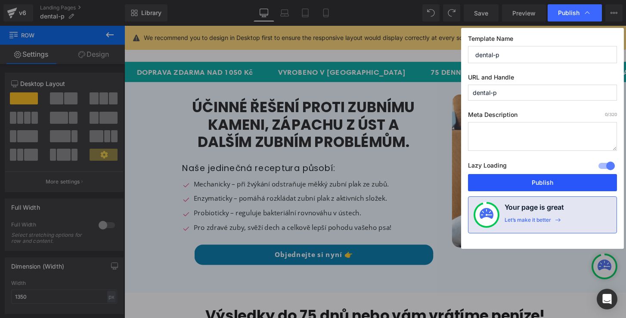
click at [514, 179] on button "Publish" at bounding box center [542, 182] width 149 height 17
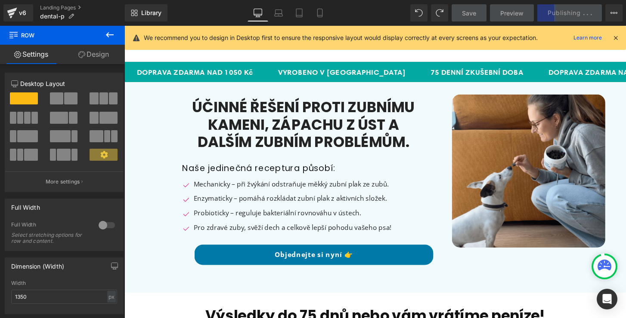
click at [615, 37] on icon at bounding box center [615, 38] width 8 height 8
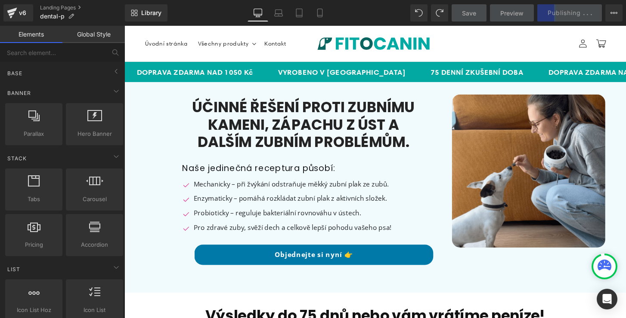
click at [452, 43] on header "Menu Úvodní stránka Všechny produkty Všechny produkty Biome Forte Dental Forte" at bounding box center [384, 44] width 521 height 37
click at [553, 15] on div "Save Preview Publishing . . . Scheduled View Live Page View with current Templa…" at bounding box center [537, 12] width 178 height 17
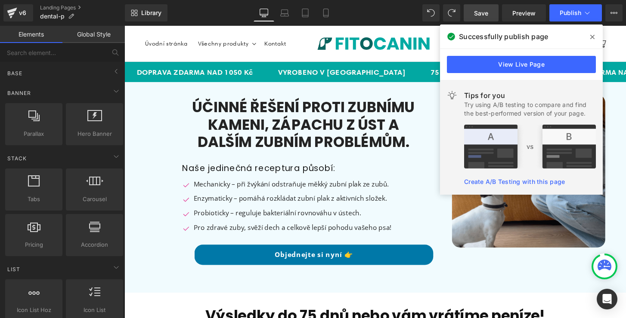
click at [475, 17] on span "Save" at bounding box center [481, 13] width 14 height 9
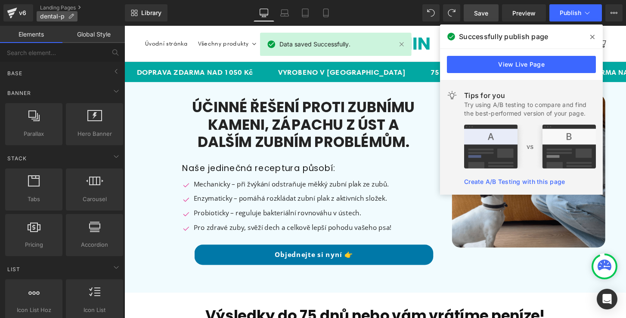
click at [55, 15] on span "dental-p" at bounding box center [52, 16] width 25 height 7
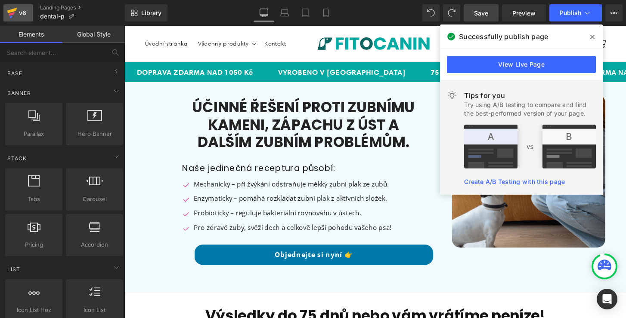
click at [19, 16] on div "v6" at bounding box center [22, 12] width 11 height 11
